Goal: Task Accomplishment & Management: Manage account settings

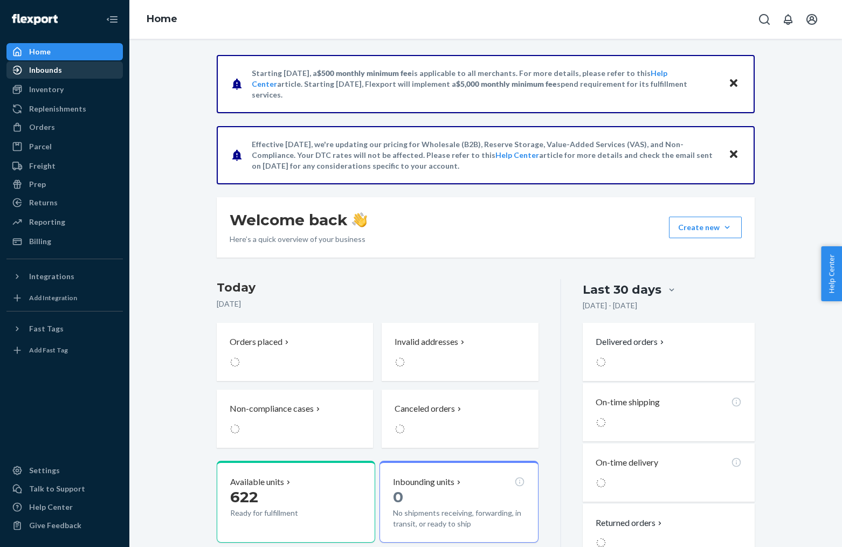
click at [81, 63] on div "Inbounds" at bounding box center [65, 70] width 114 height 15
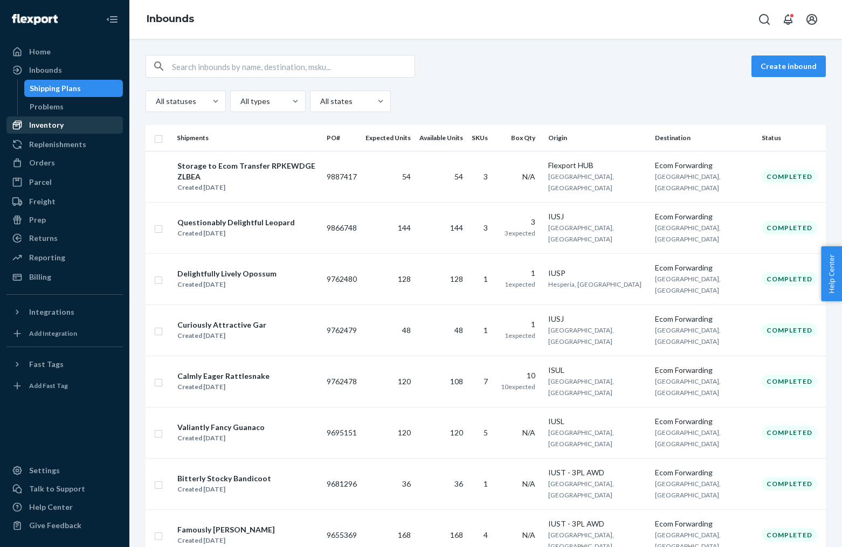
click at [77, 118] on div "Inventory" at bounding box center [65, 125] width 114 height 15
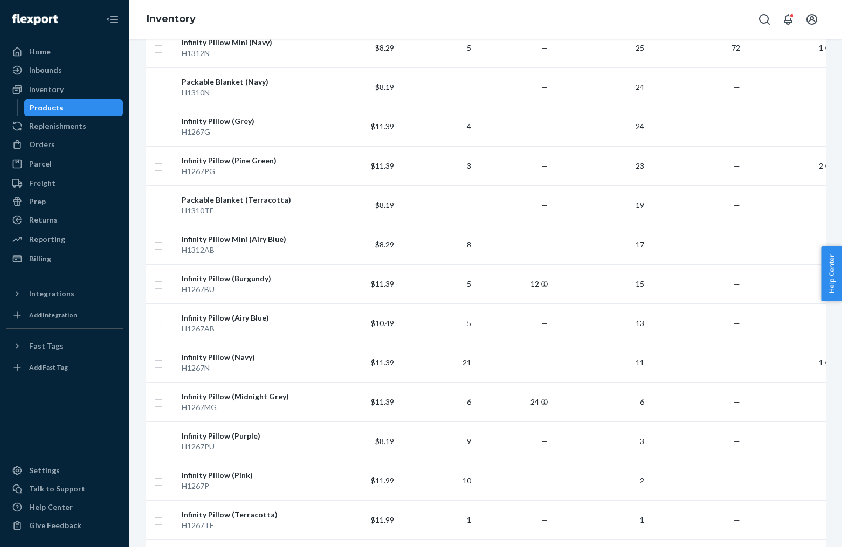
scroll to position [529, 0]
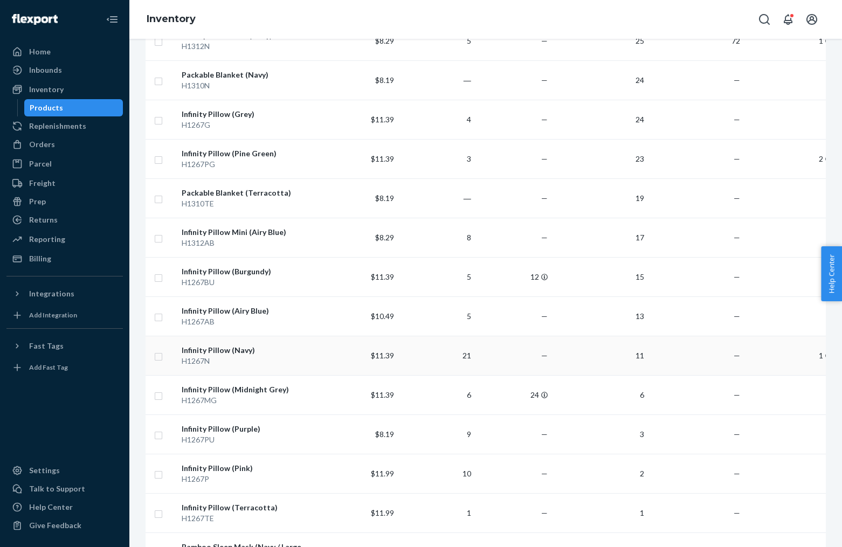
click at [157, 356] on input "checkbox" at bounding box center [158, 355] width 9 height 11
checkbox input "true"
click at [162, 393] on input "checkbox" at bounding box center [158, 394] width 9 height 11
checkbox input "true"
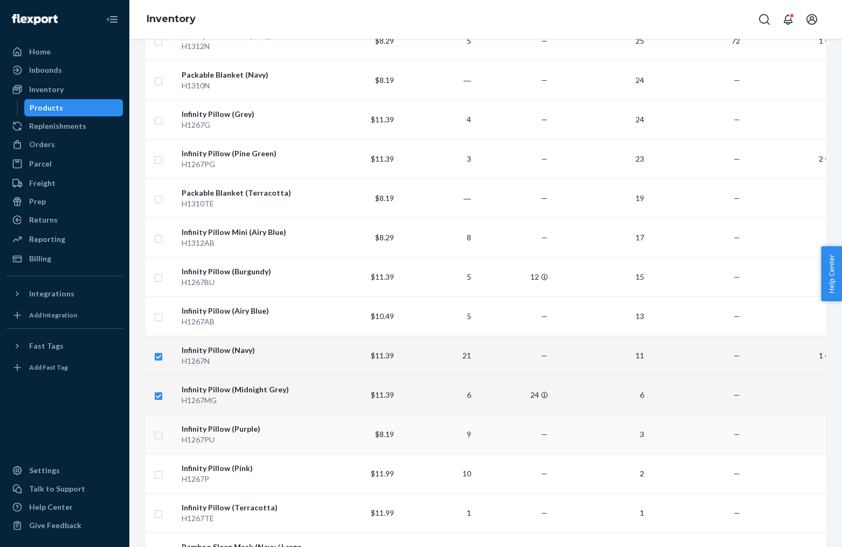
checkbox input "true"
click at [160, 430] on input "checkbox" at bounding box center [158, 434] width 9 height 11
checkbox input "true"
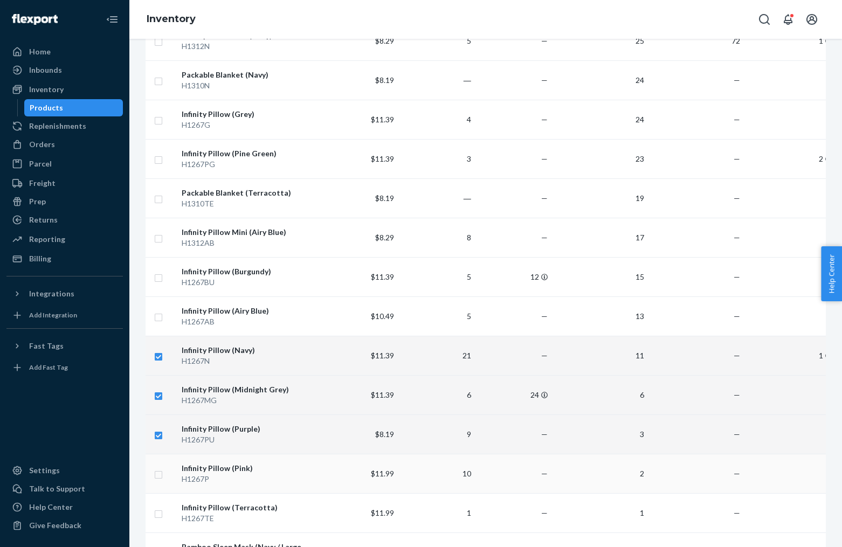
checkbox input "true"
click at [160, 472] on input "checkbox" at bounding box center [158, 473] width 9 height 11
checkbox input "true"
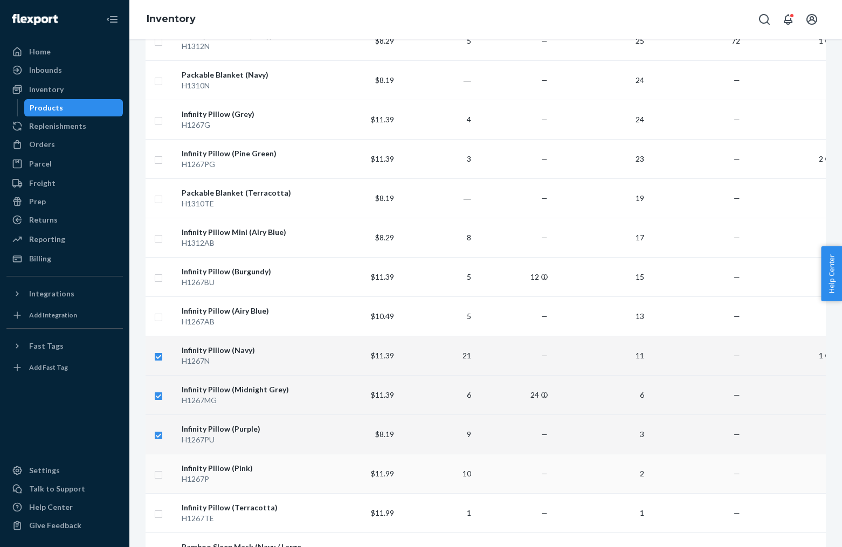
checkbox input "true"
click at [157, 515] on input "checkbox" at bounding box center [158, 512] width 9 height 11
checkbox input "true"
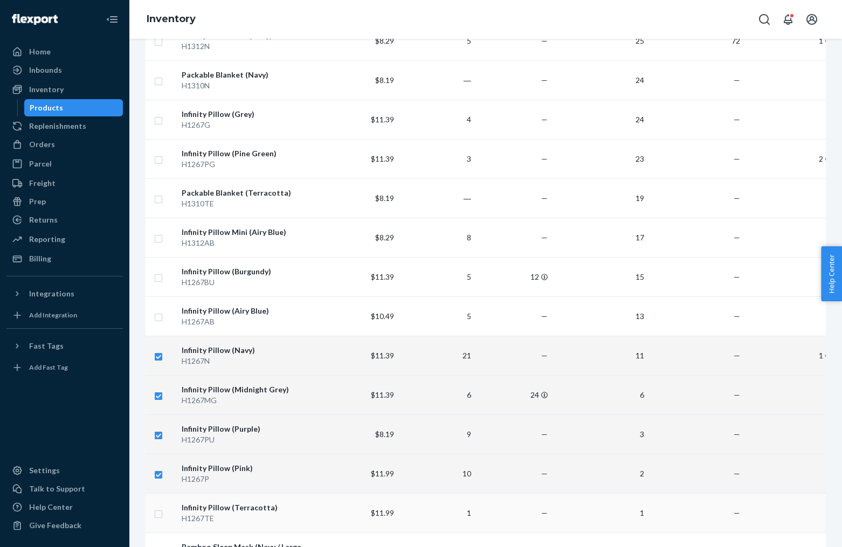
checkbox input "true"
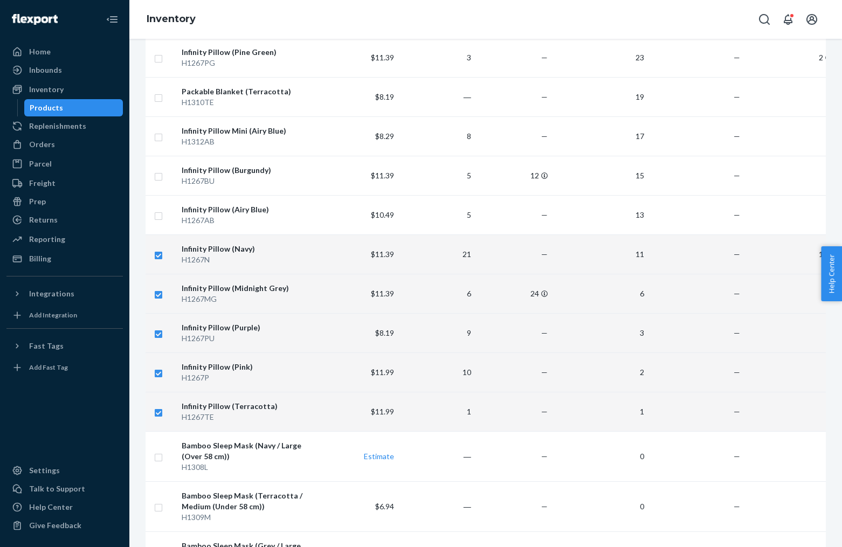
scroll to position [641, 0]
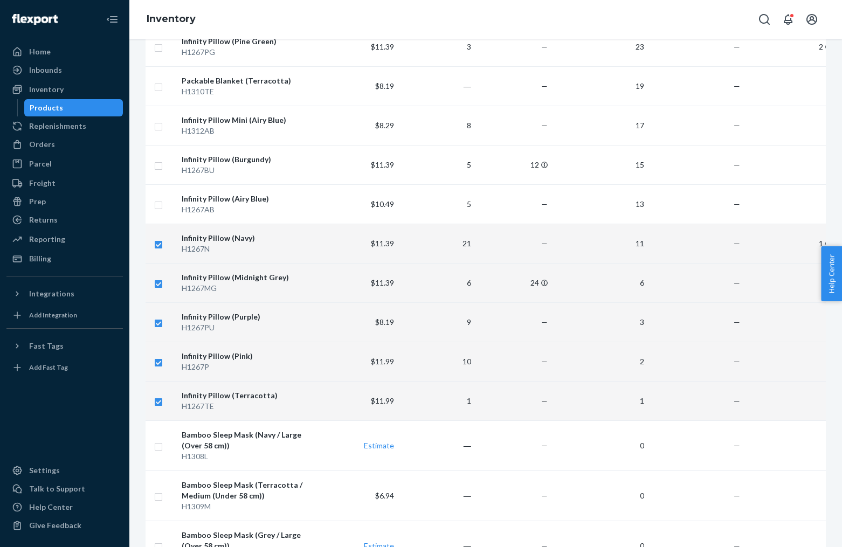
checkbox input "true"
click at [158, 362] on input "checkbox" at bounding box center [158, 361] width 9 height 11
checkbox input "false"
checkbox input "true"
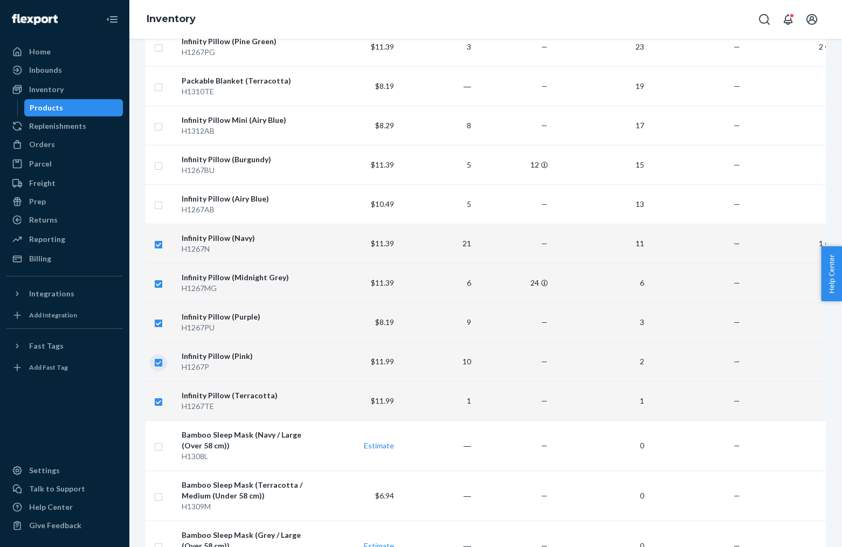
checkbox input "true"
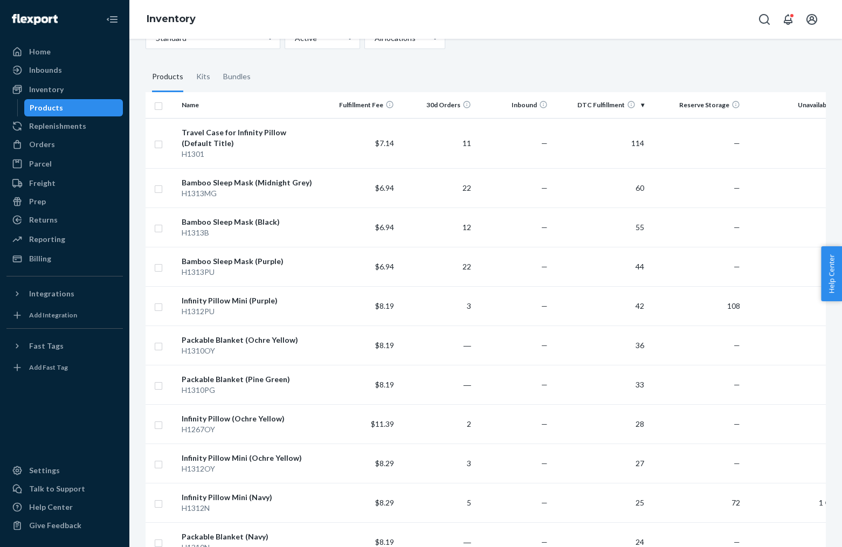
scroll to position [0, 0]
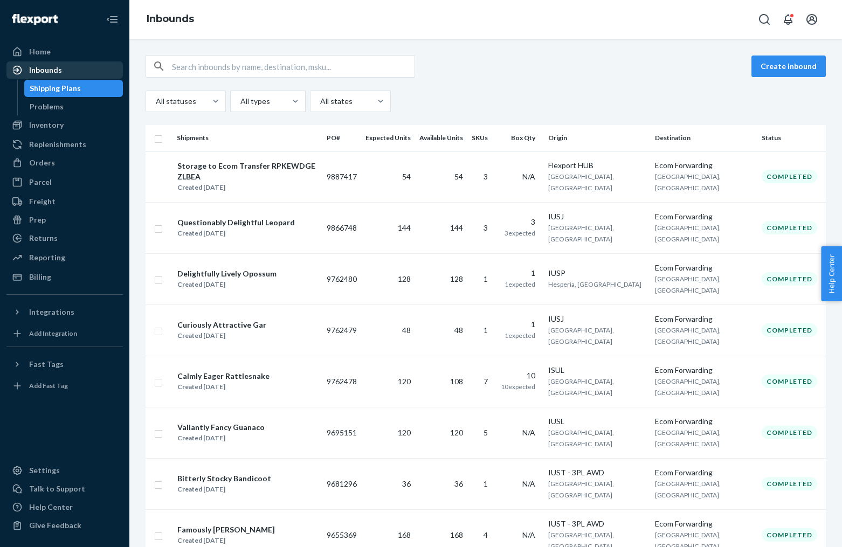
click at [54, 68] on div "Inbounds" at bounding box center [45, 70] width 33 height 11
click at [54, 71] on div "Inbounds" at bounding box center [45, 70] width 33 height 11
click at [67, 80] on link "Shipping Plans" at bounding box center [73, 88] width 99 height 17
click at [60, 87] on div "Shipping Plans" at bounding box center [55, 88] width 51 height 11
click at [57, 69] on div "Inbounds" at bounding box center [45, 70] width 33 height 11
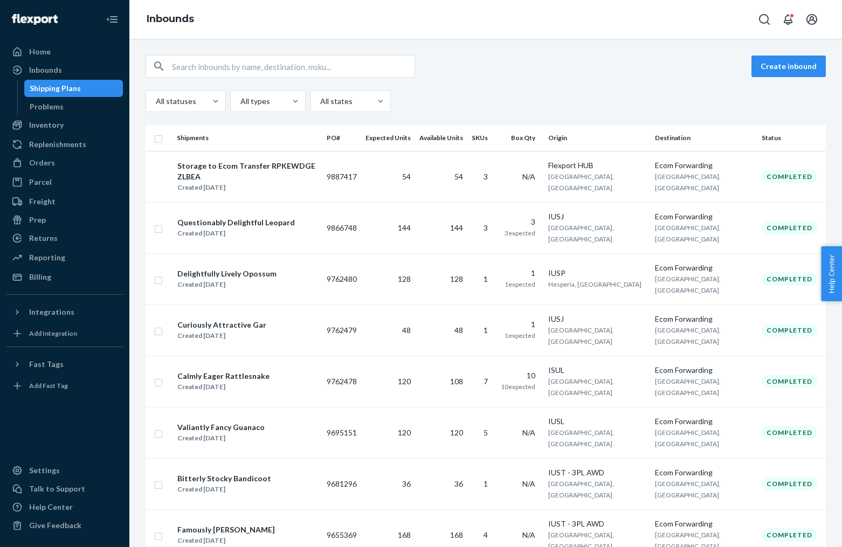
click at [64, 88] on div "Shipping Plans" at bounding box center [55, 88] width 51 height 11
click at [50, 69] on div "Inbounds" at bounding box center [45, 70] width 33 height 11
click at [57, 123] on div "Inventory" at bounding box center [46, 125] width 34 height 11
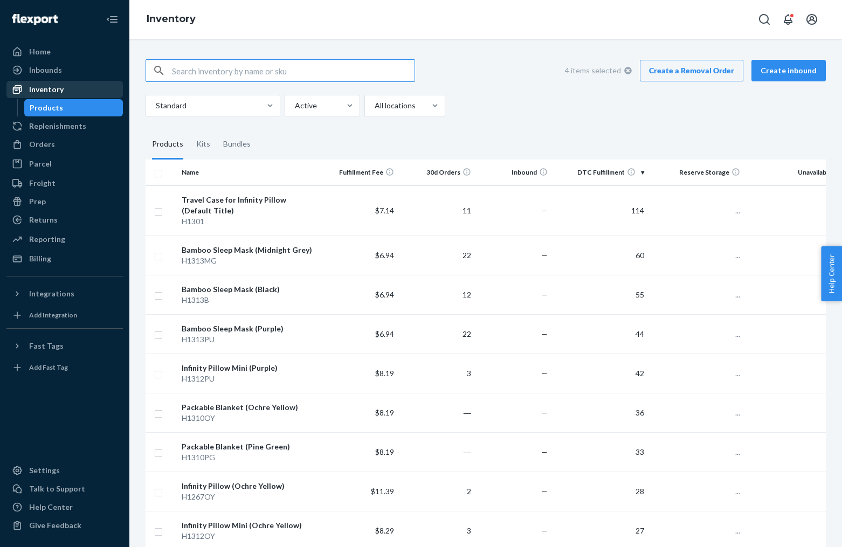
checkbox input "true"
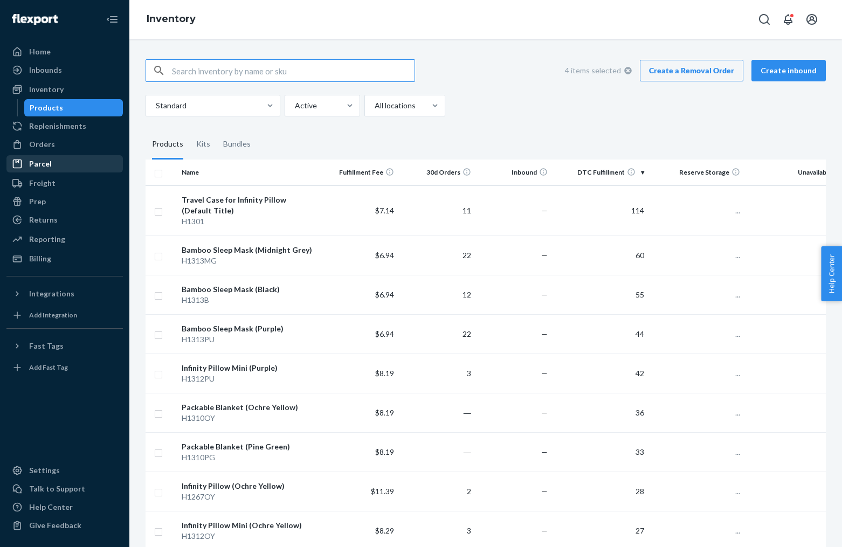
checkbox input "true"
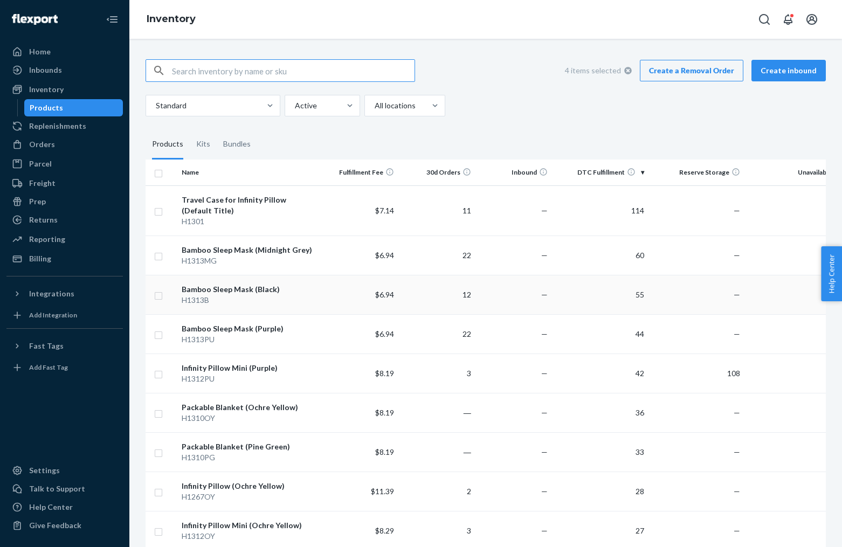
checkbox input "true"
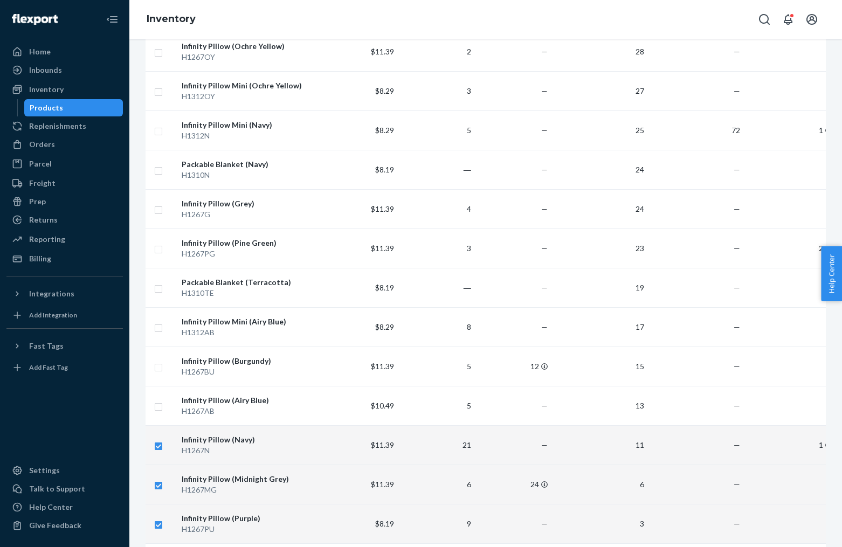
scroll to position [196, 0]
